Goal: Information Seeking & Learning: Learn about a topic

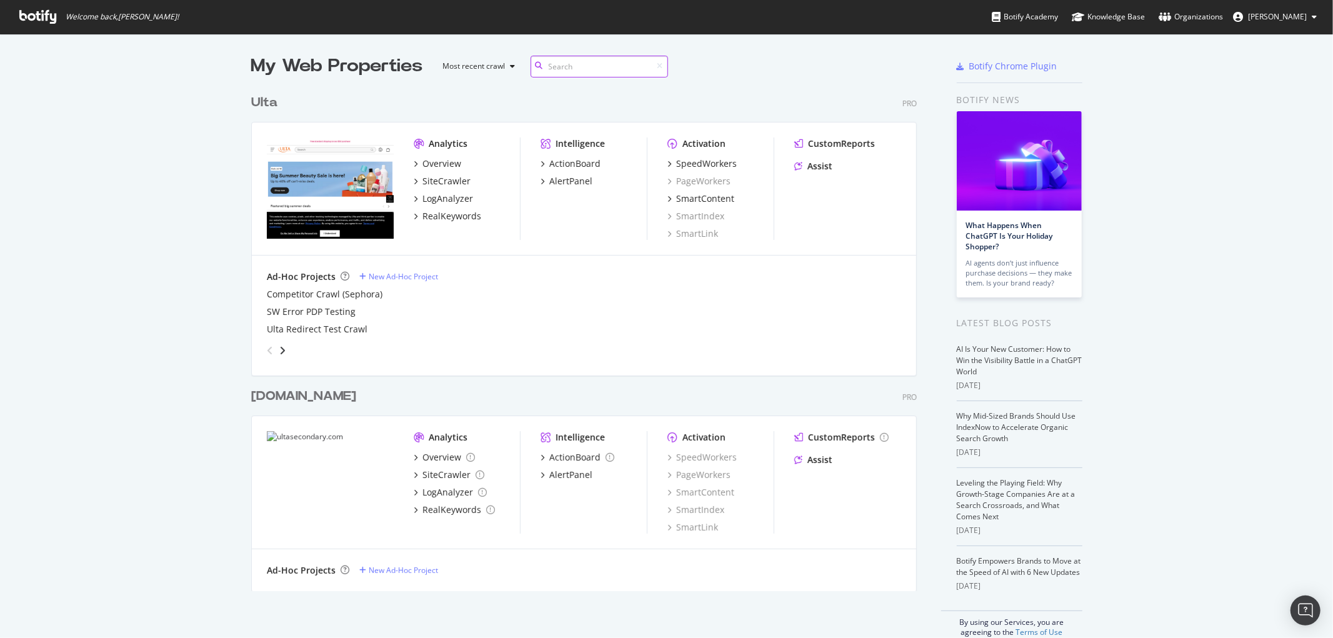
scroll to position [628, 1313]
click at [433, 179] on div "SiteCrawler" at bounding box center [447, 181] width 48 height 13
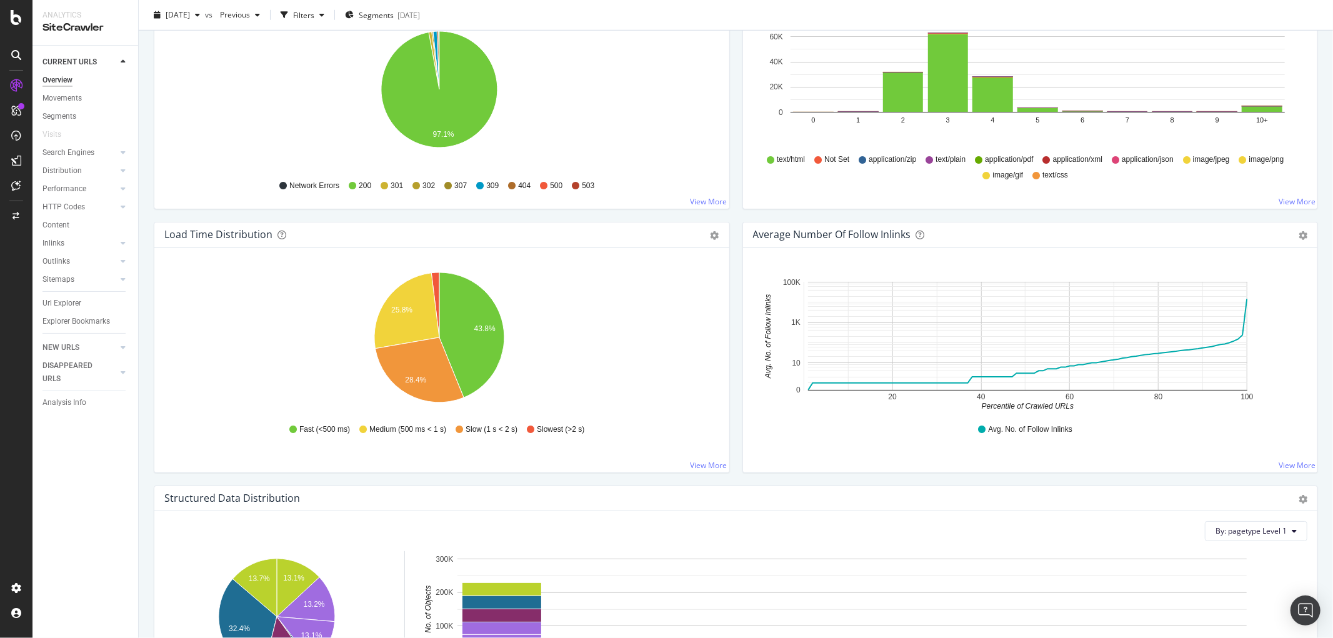
scroll to position [764, 0]
